Goal: Task Accomplishment & Management: Use online tool/utility

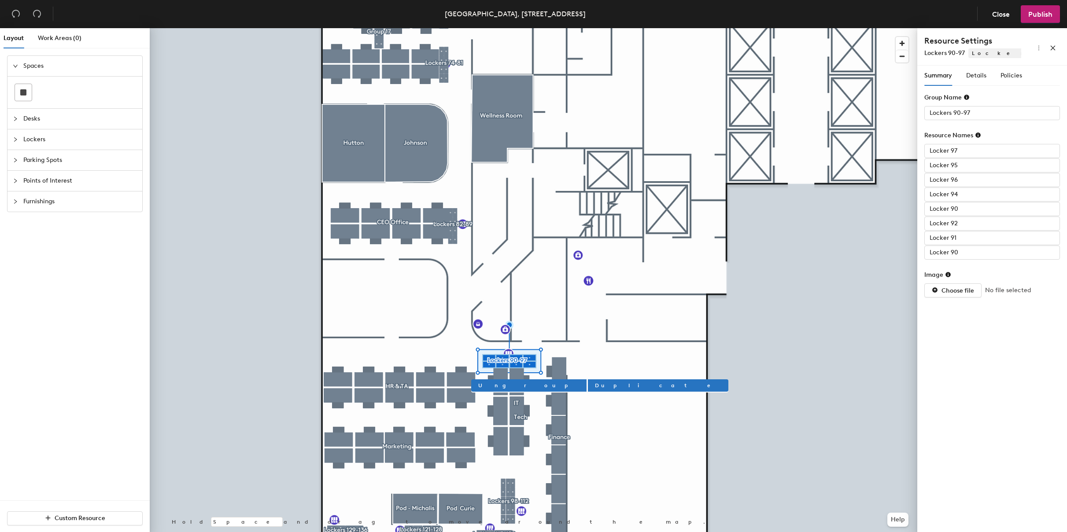
type input "Lockers 82-89"
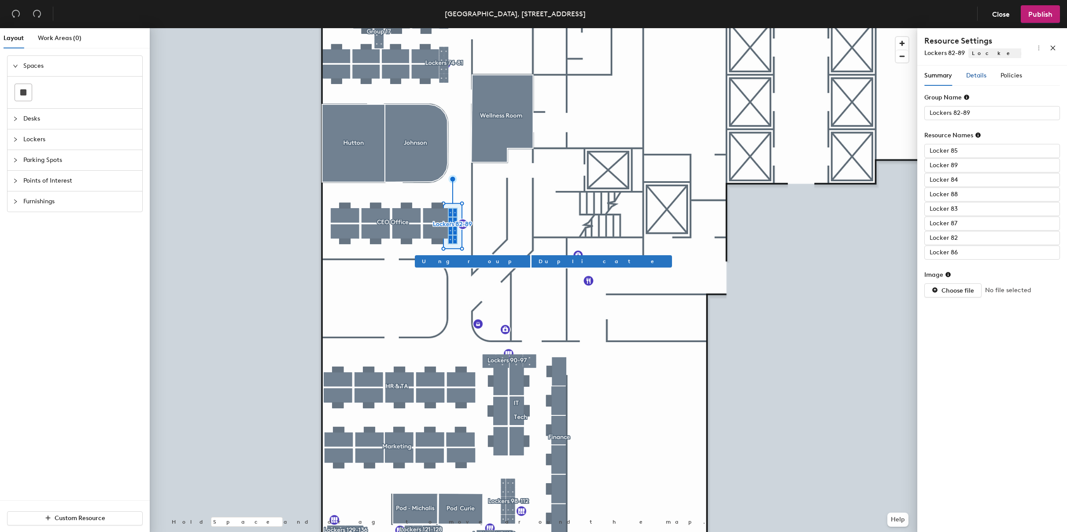
click at [982, 75] on span "Details" at bounding box center [976, 75] width 20 height 7
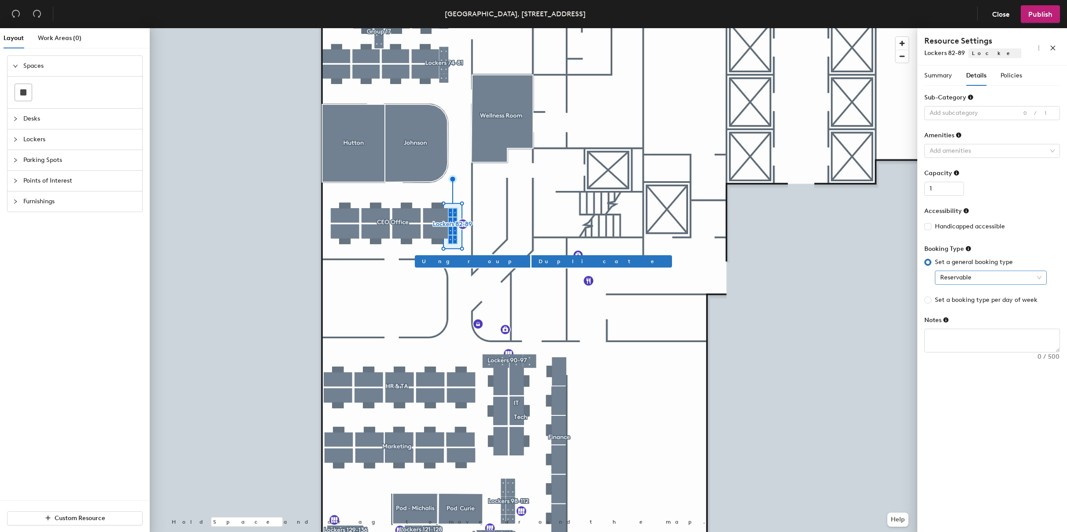
click at [1033, 278] on span "Reservable" at bounding box center [990, 277] width 101 height 13
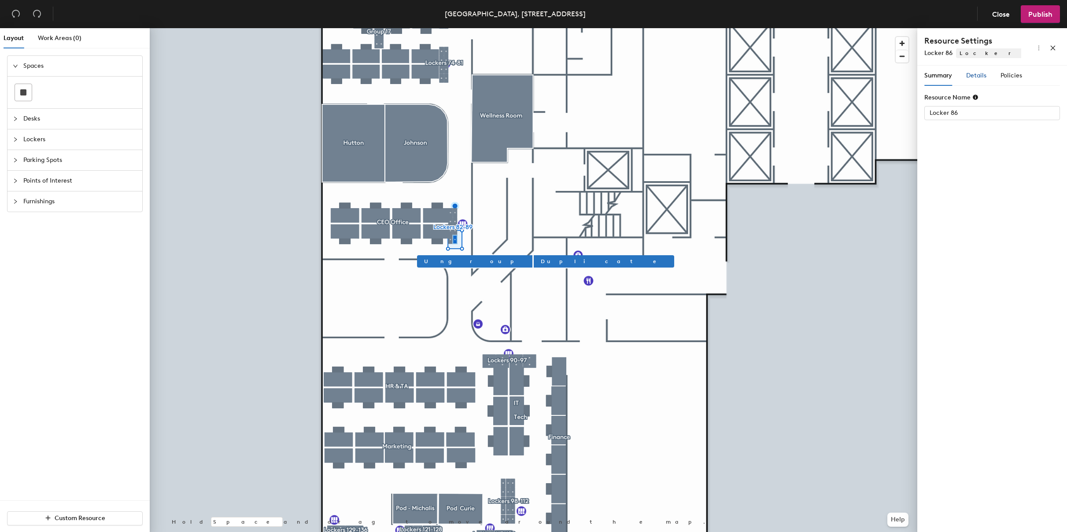
click at [976, 77] on span "Details" at bounding box center [976, 75] width 20 height 7
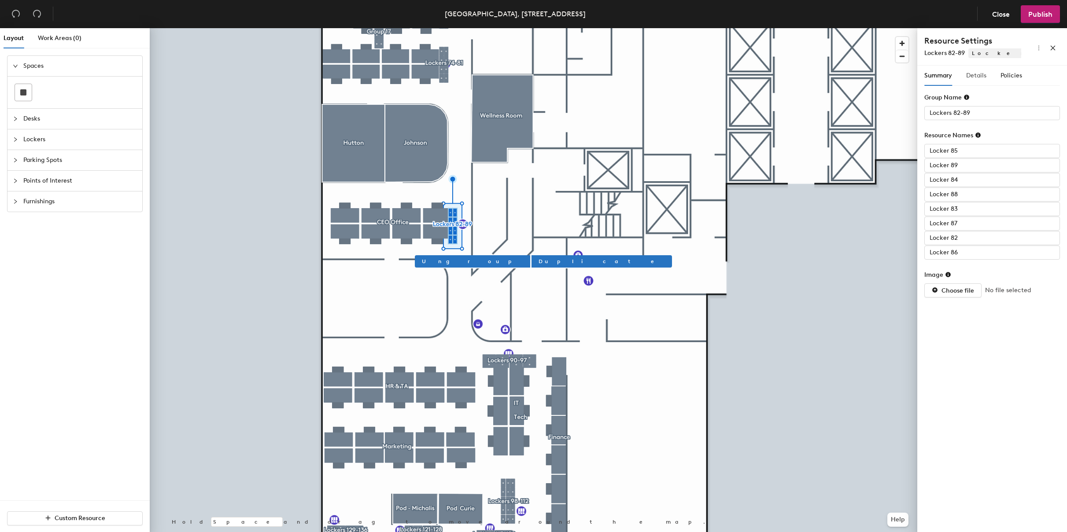
click at [978, 81] on div "Details" at bounding box center [976, 76] width 20 height 20
click at [998, 281] on span "Reservable" at bounding box center [990, 277] width 101 height 13
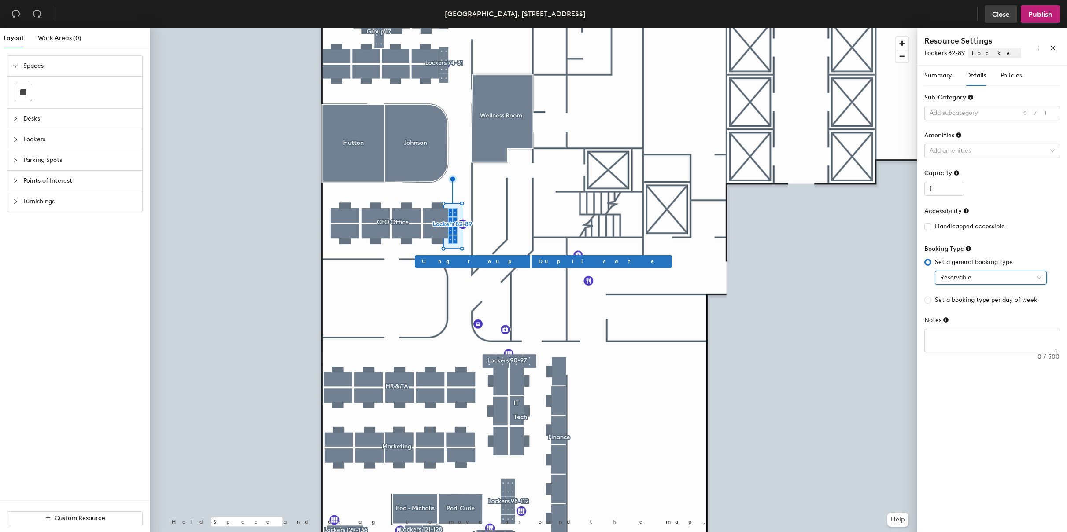
click at [1002, 10] on span "Close" at bounding box center [1001, 14] width 18 height 8
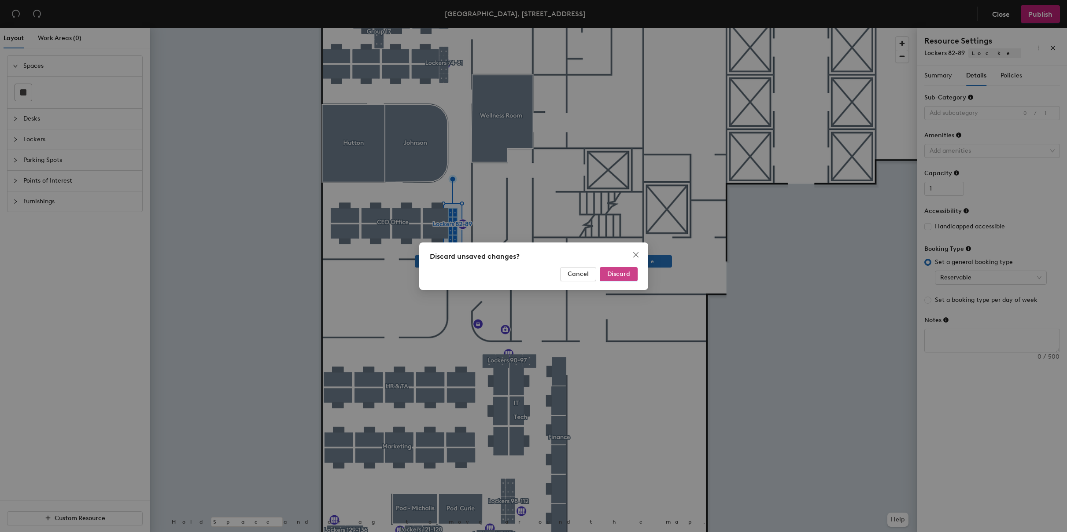
click at [621, 275] on span "Discard" at bounding box center [618, 273] width 23 height 7
